Goal: Task Accomplishment & Management: Complete application form

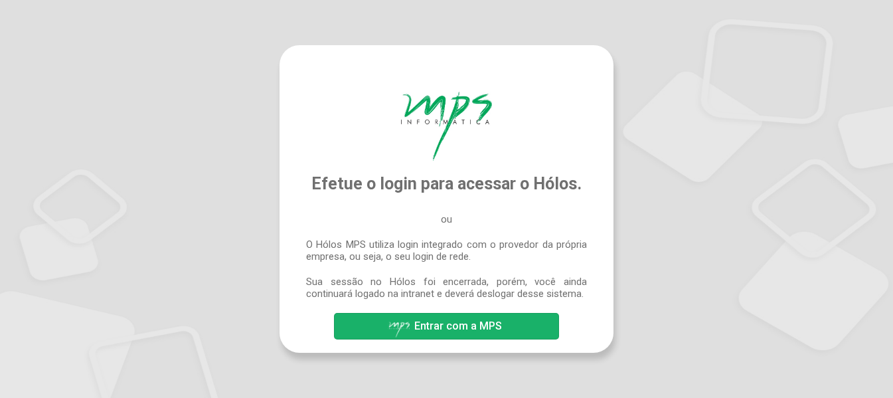
click at [464, 319] on span "Entrar com a MPS" at bounding box center [447, 326] width 118 height 23
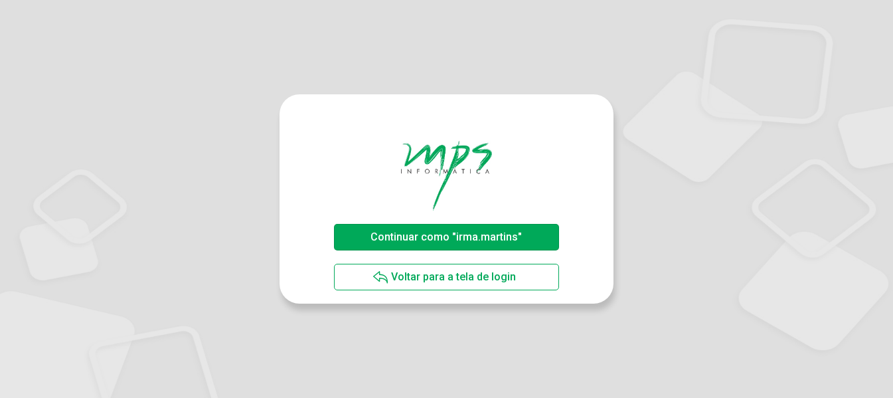
click at [471, 238] on span "Continuar como "irma.martins"" at bounding box center [445, 236] width 151 height 13
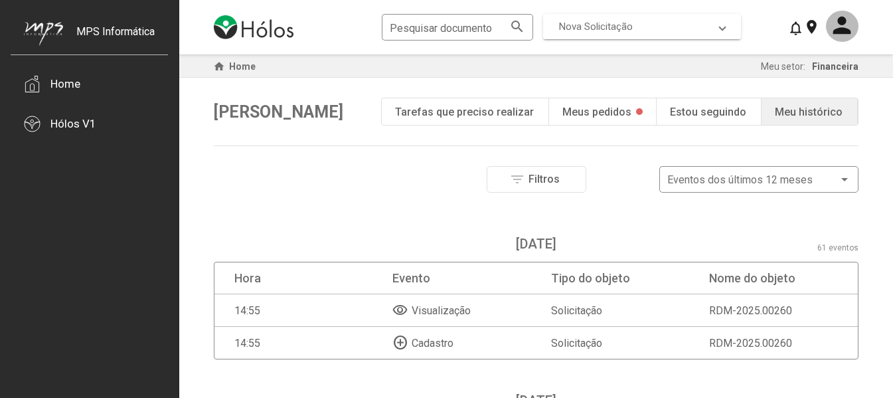
click at [724, 25] on span at bounding box center [722, 27] width 5 height 12
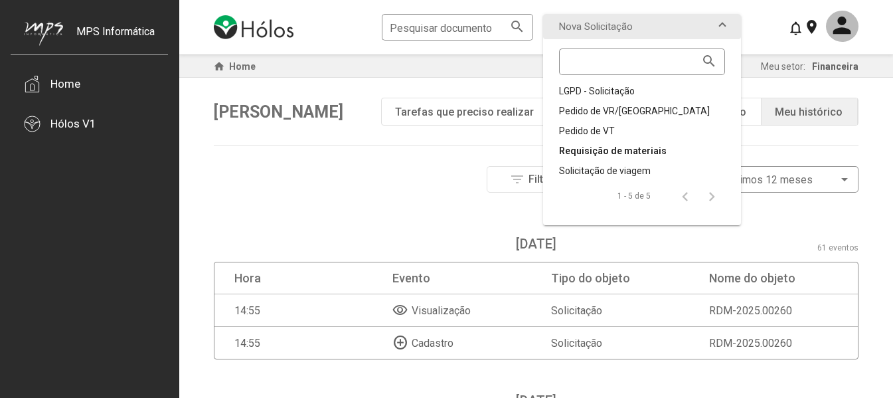
click at [650, 152] on div "Requisição de materiais" at bounding box center [642, 150] width 166 height 13
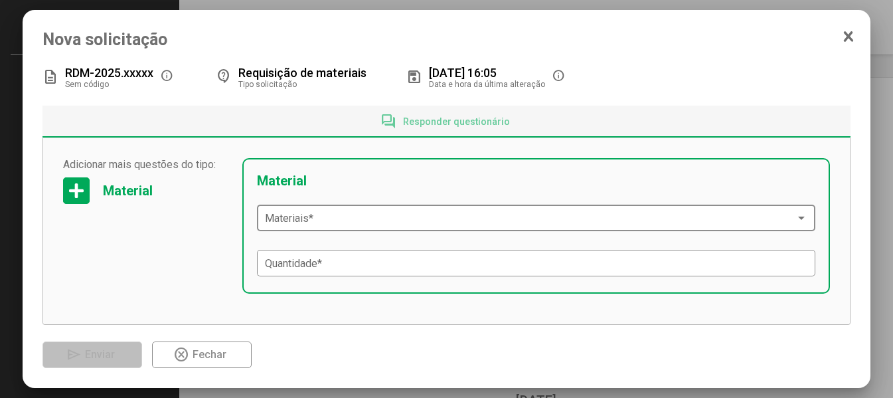
click at [385, 221] on span at bounding box center [530, 218] width 531 height 12
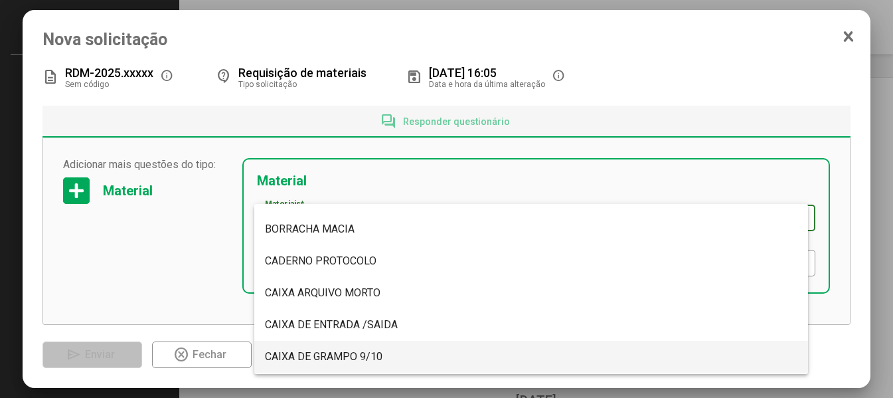
scroll to position [199, 0]
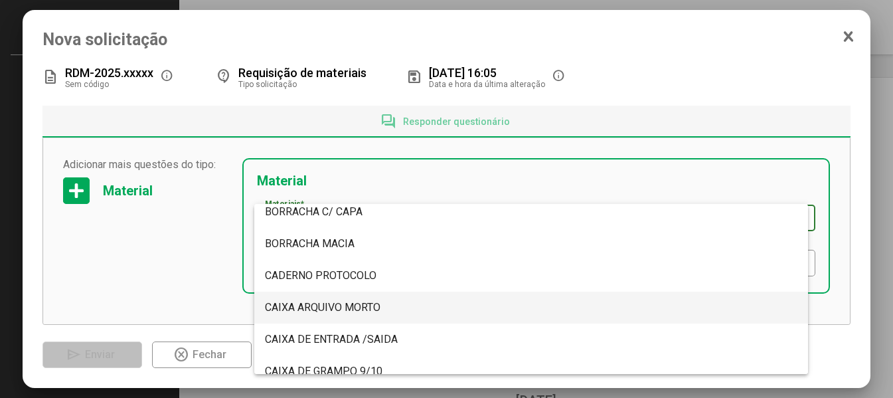
click at [285, 308] on span "CAIXA ARQUIVO MORTO" at bounding box center [323, 307] width 116 height 13
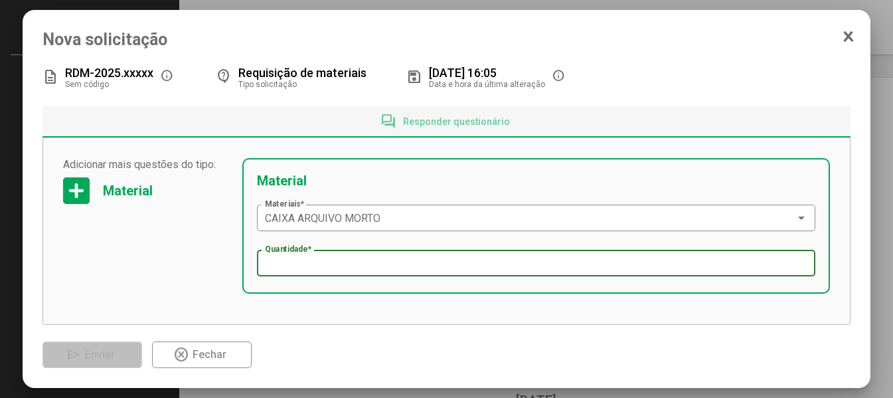
click at [281, 268] on input "Quantidade *" at bounding box center [536, 264] width 543 height 12
type input "**"
click at [83, 193] on div at bounding box center [76, 190] width 27 height 27
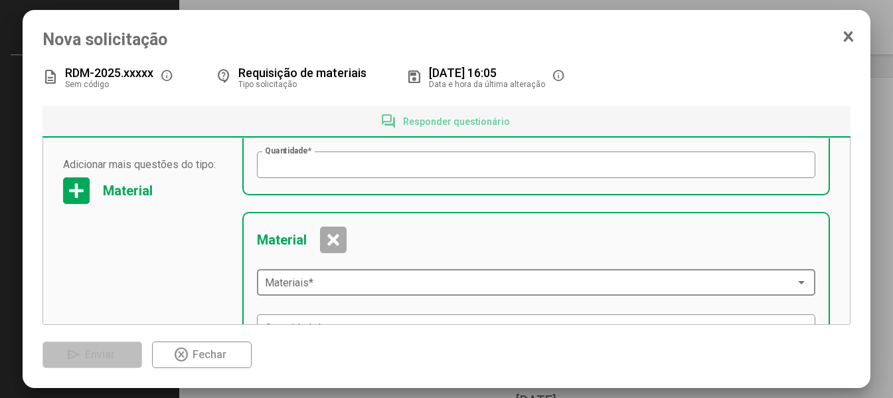
scroll to position [133, 0]
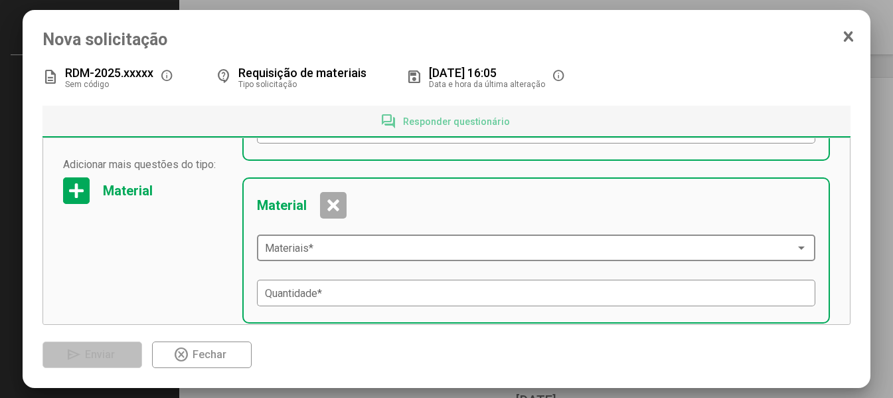
click at [353, 256] on div "Materiais *" at bounding box center [536, 246] width 543 height 29
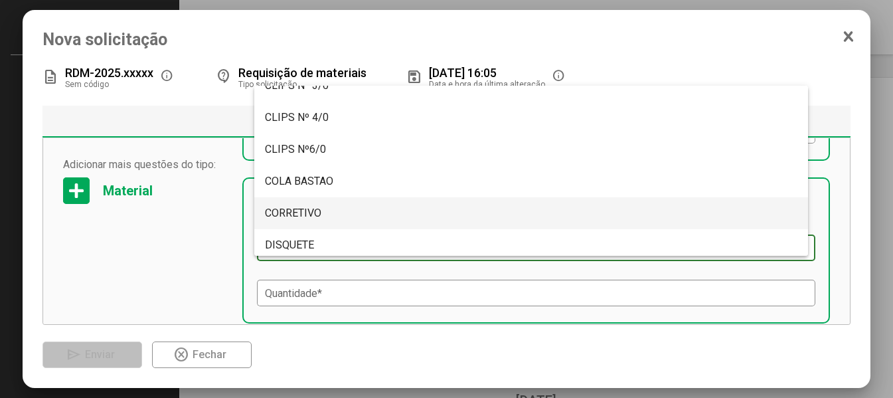
scroll to position [2058, 0]
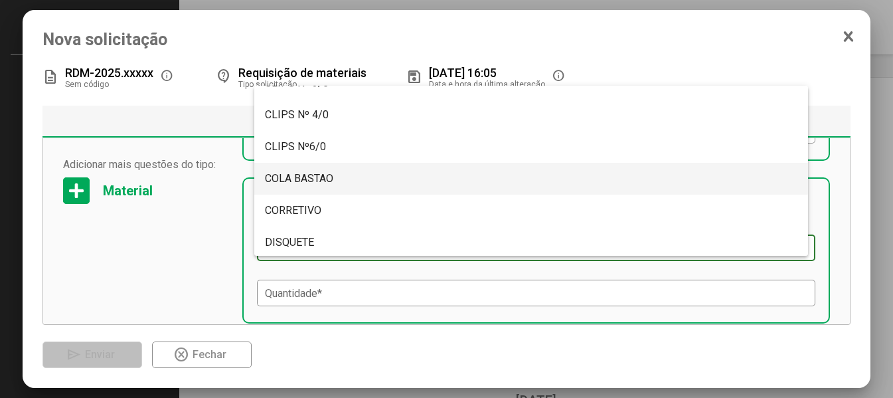
click at [295, 178] on span "COLA BASTAO" at bounding box center [299, 178] width 68 height 13
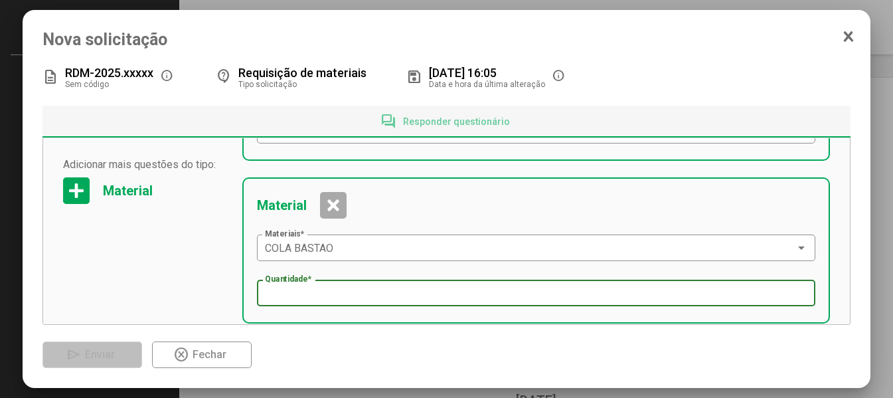
click at [281, 293] on input "Quantidade *" at bounding box center [536, 293] width 543 height 12
type input "*"
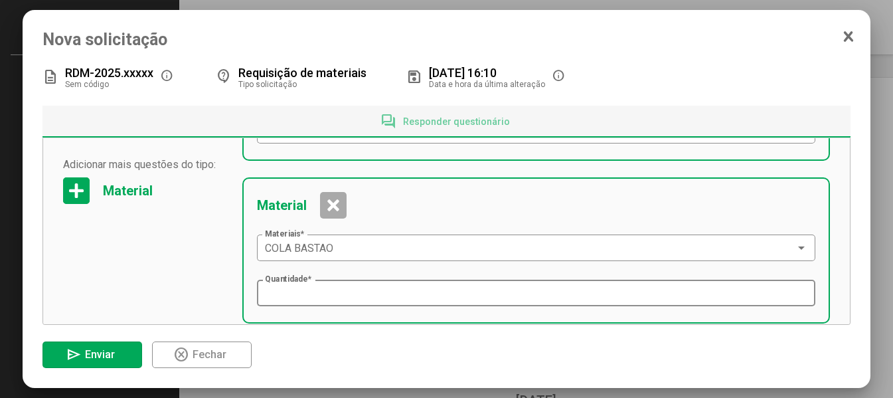
click at [338, 301] on div "* Quantidade *" at bounding box center [536, 291] width 543 height 29
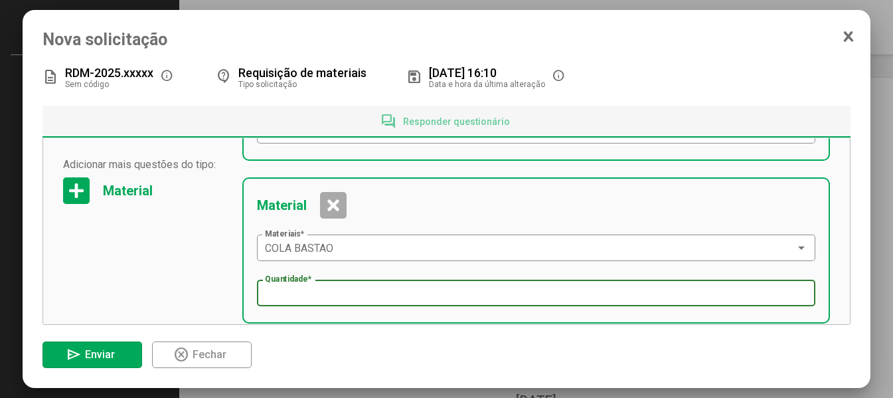
scroll to position [170, 0]
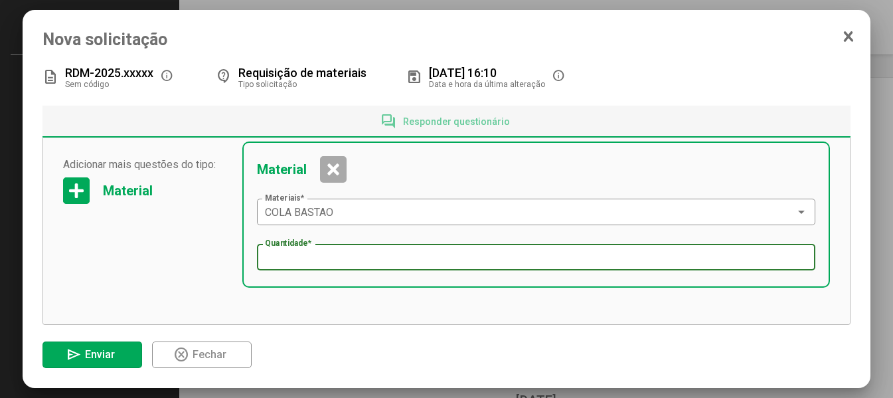
click at [81, 195] on div at bounding box center [76, 190] width 27 height 27
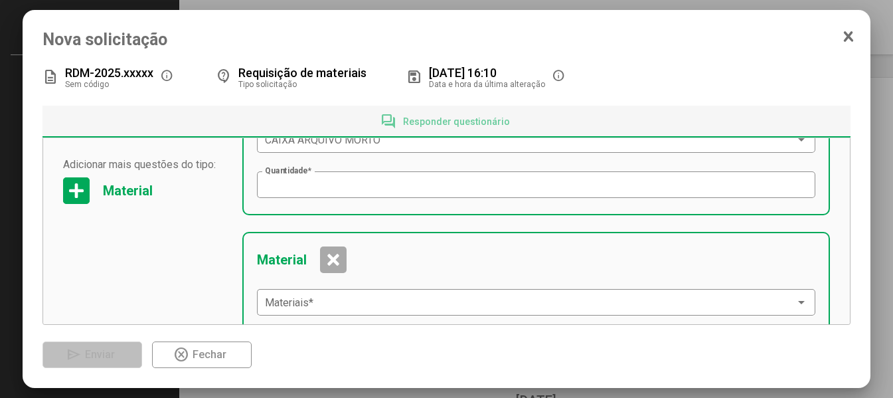
scroll to position [66, 0]
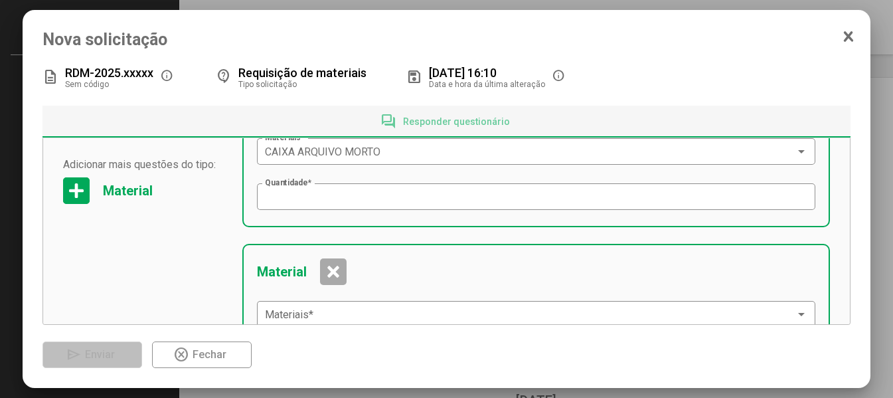
click at [331, 274] on div at bounding box center [333, 271] width 27 height 27
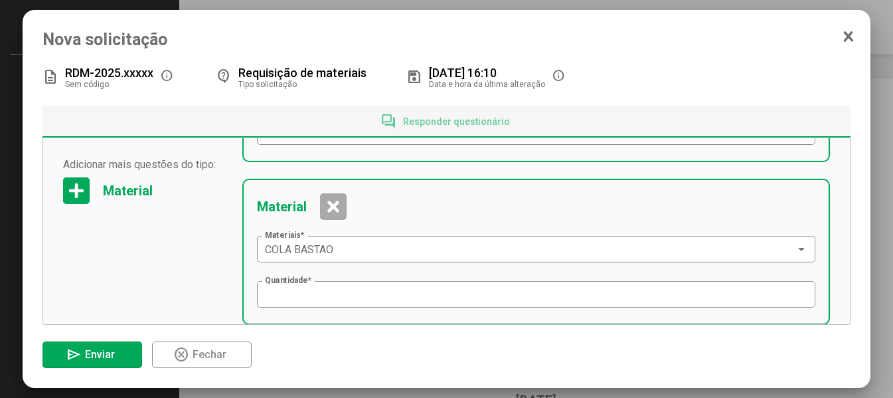
scroll to position [133, 0]
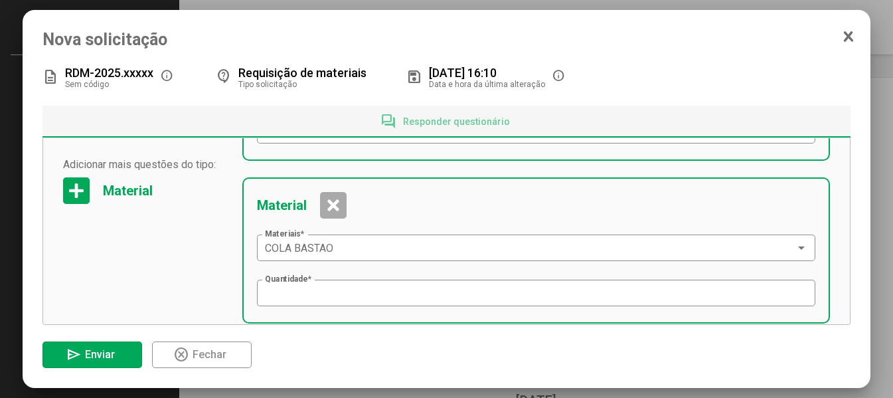
click at [72, 195] on div at bounding box center [76, 190] width 27 height 27
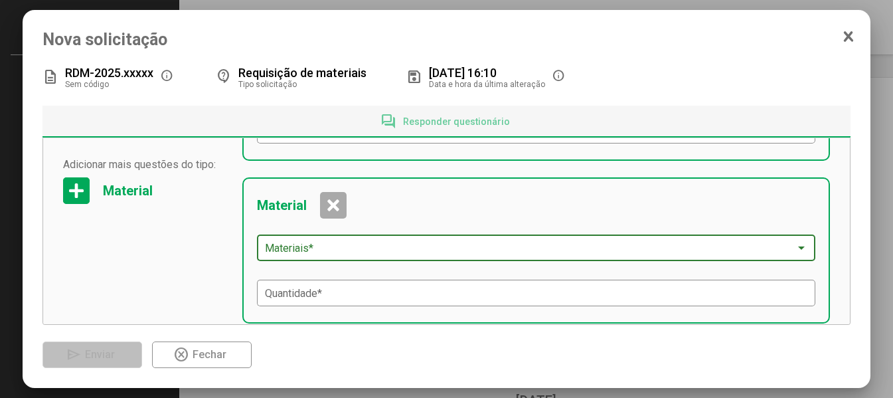
click at [335, 249] on span at bounding box center [530, 248] width 531 height 12
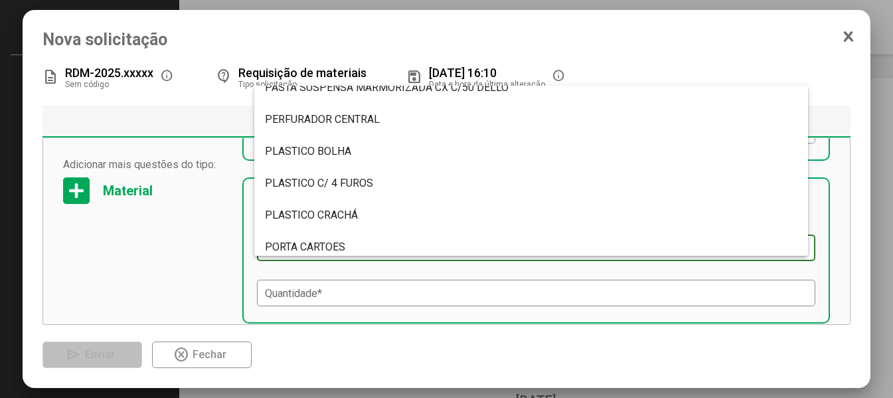
scroll to position [4182, 0]
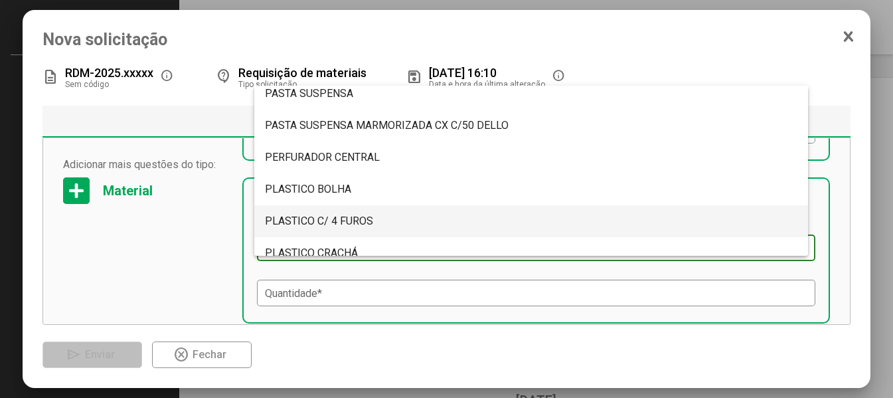
click at [294, 225] on span "PLASTICO C/ 4 FUROS" at bounding box center [319, 220] width 108 height 13
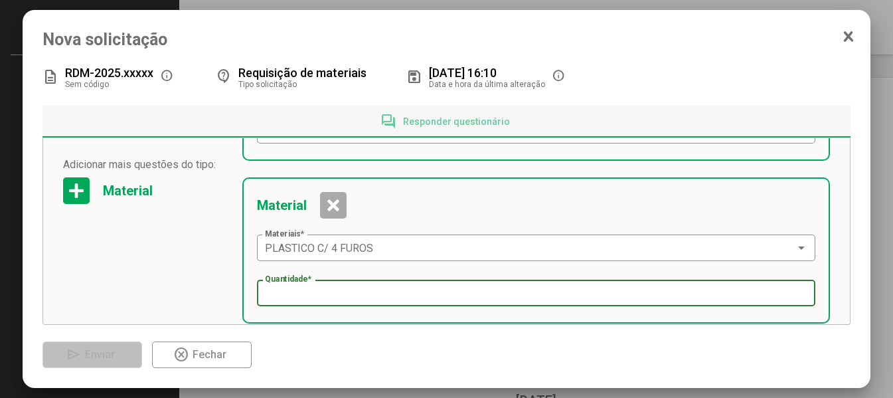
click at [299, 296] on input "Quantidade *" at bounding box center [536, 293] width 543 height 12
click at [323, 295] on input "**" at bounding box center [536, 293] width 543 height 12
type input "**"
click at [293, 319] on div "Material PLASTICO C/ 4 FUROS Materiais * ** Quantidade *" at bounding box center [536, 250] width 588 height 146
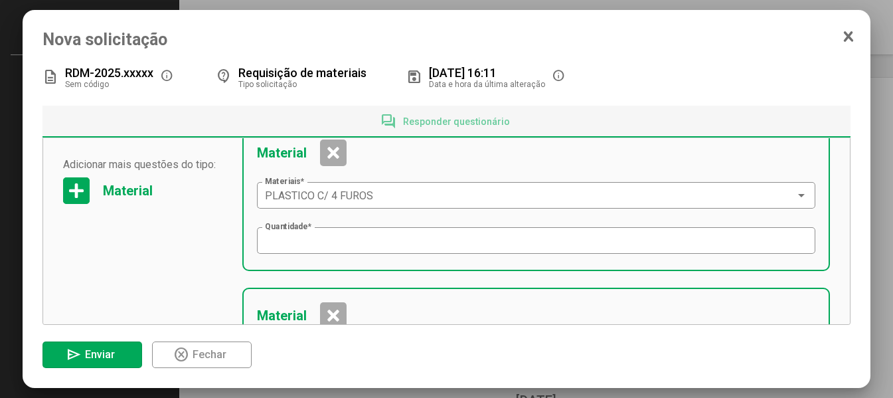
scroll to position [199, 0]
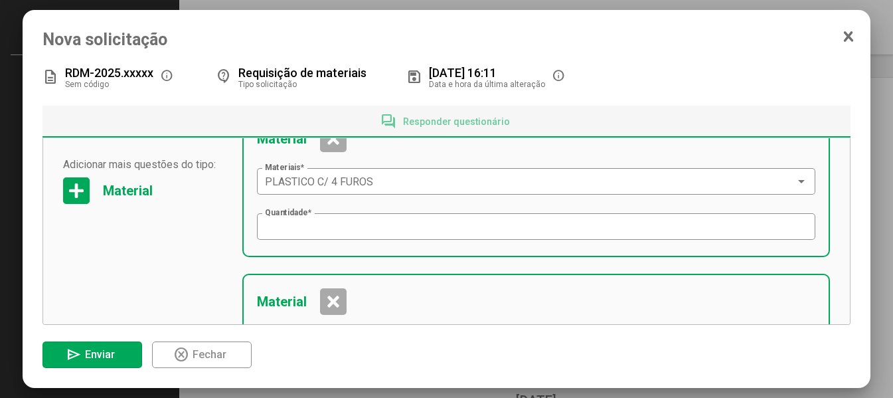
click at [335, 150] on div at bounding box center [333, 138] width 27 height 27
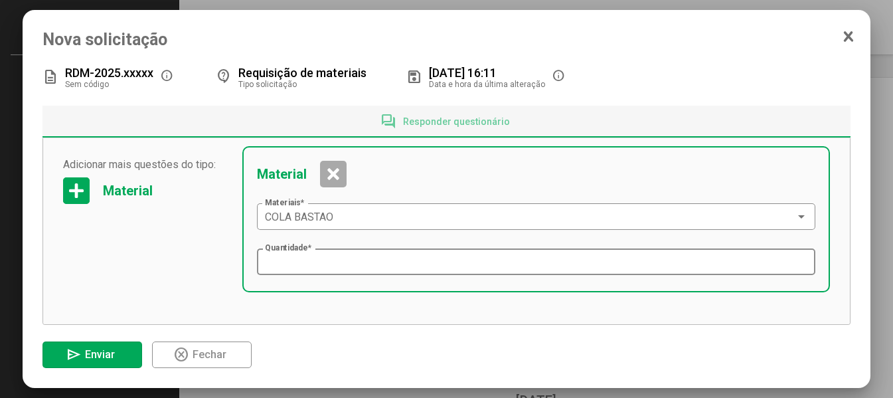
scroll to position [170, 0]
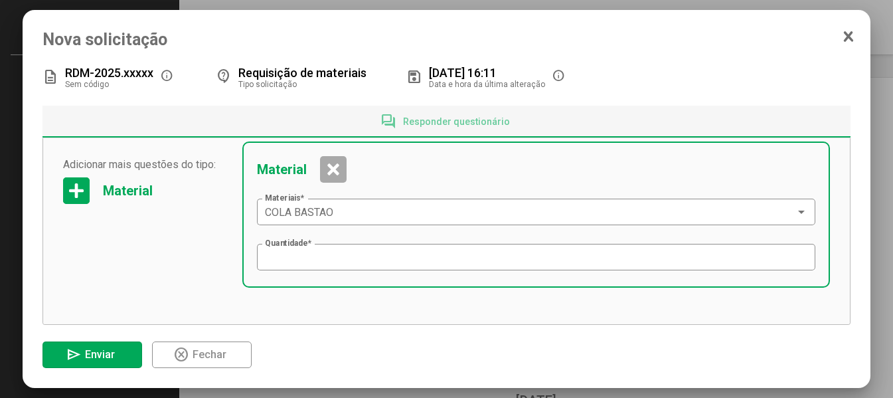
click at [96, 354] on span "Enviar" at bounding box center [100, 354] width 30 height 13
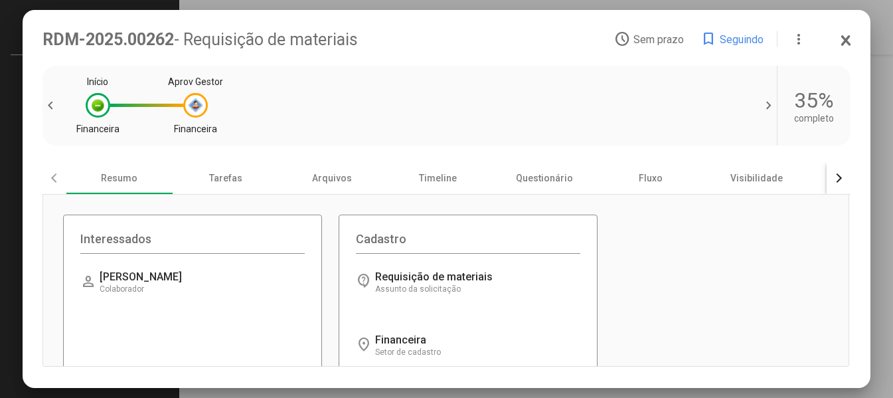
click at [56, 106] on span "chevron_left" at bounding box center [52, 106] width 20 height 16
click at [52, 106] on span "chevron_left" at bounding box center [52, 106] width 20 height 16
click at [852, 37] on mat-dialog-container "RDM-2025.00262 - Requisição de materiais access_time Sem prazo bookmark Seguind…" at bounding box center [447, 199] width 848 height 378
click at [846, 39] on icon at bounding box center [845, 40] width 7 height 9
